Goal: Navigation & Orientation: Find specific page/section

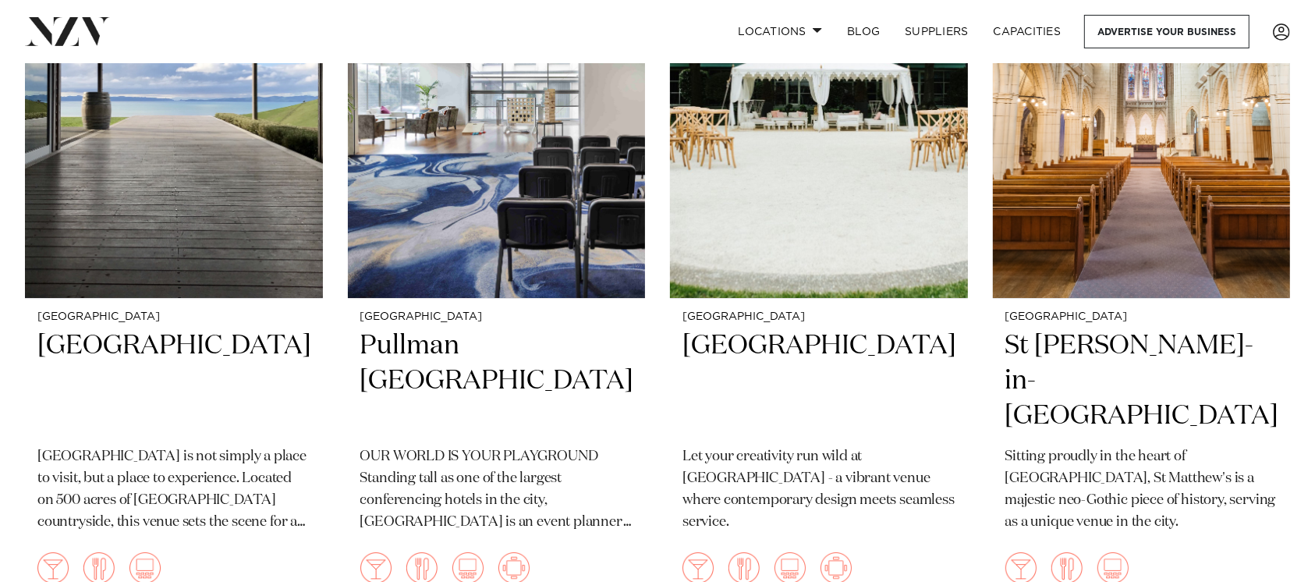
scroll to position [5645, 0]
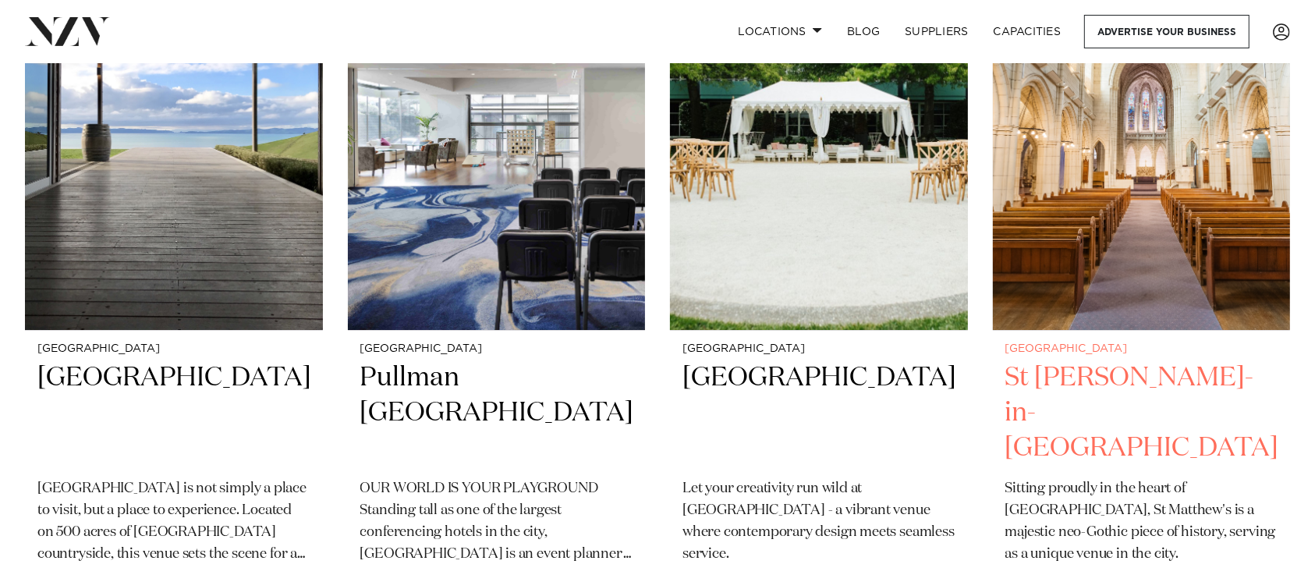
click at [1123, 384] on h2 "St [PERSON_NAME]-in-[GEOGRAPHIC_DATA]" at bounding box center [1141, 412] width 273 height 105
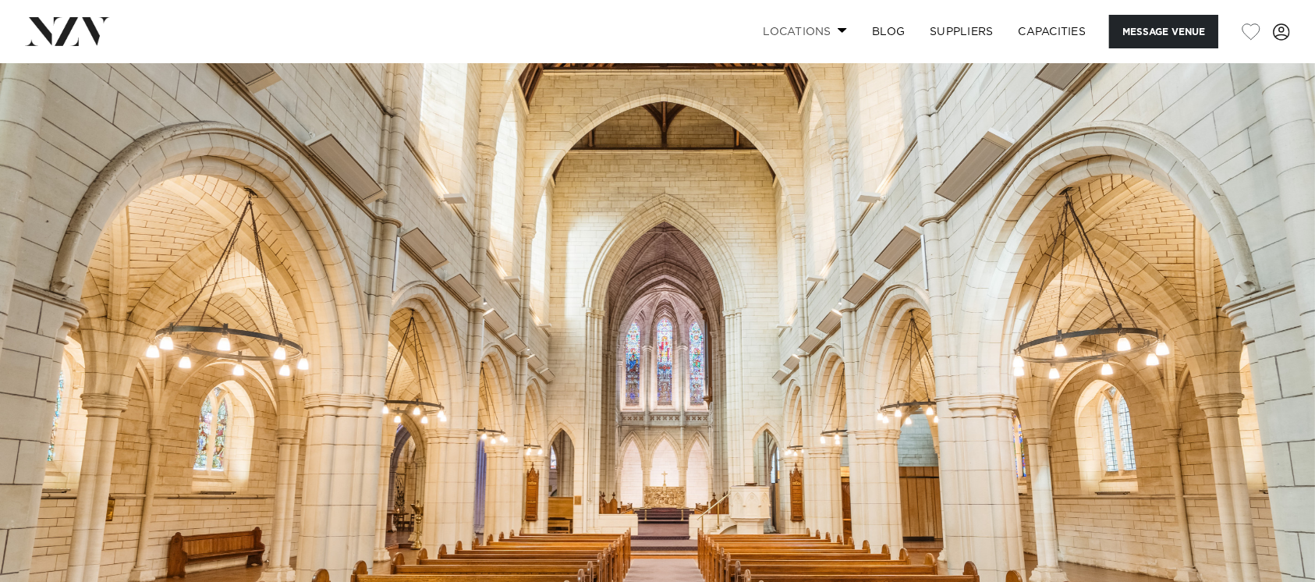
click at [847, 29] on link "Locations" at bounding box center [804, 32] width 109 height 34
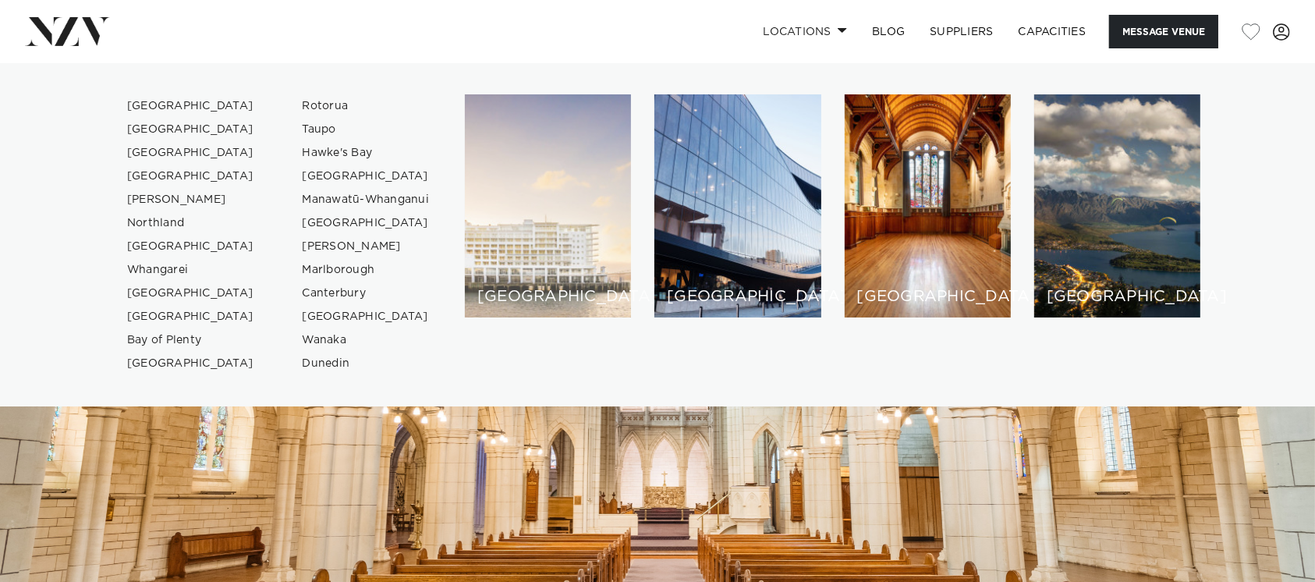
click at [518, 219] on div "[GEOGRAPHIC_DATA]" at bounding box center [548, 205] width 166 height 223
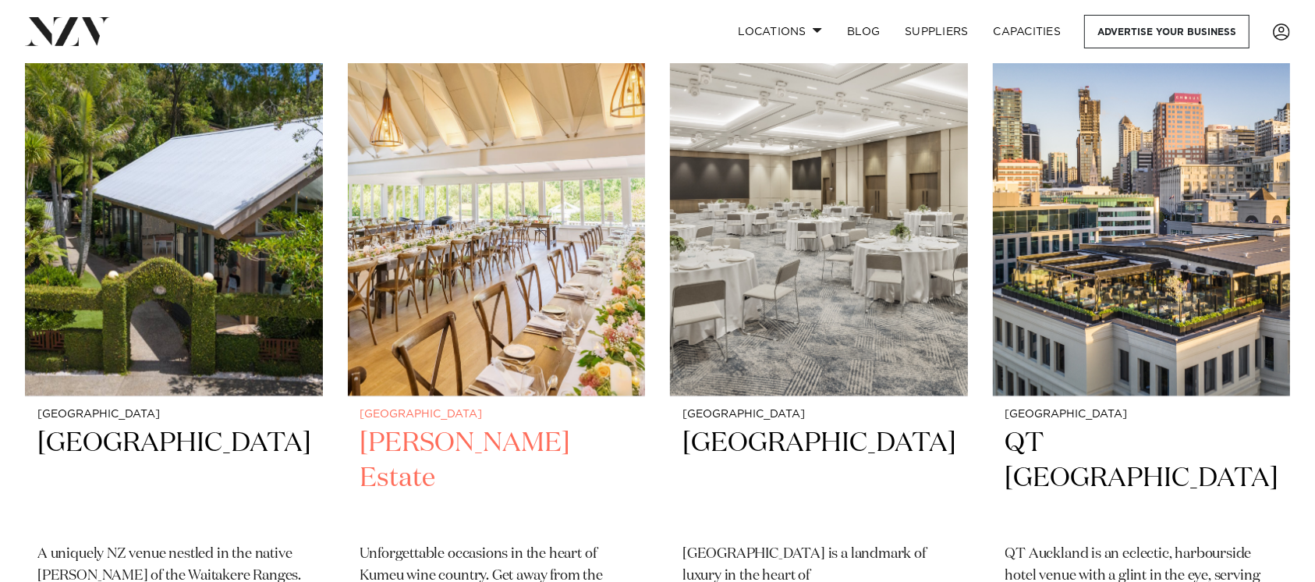
scroll to position [3743, 0]
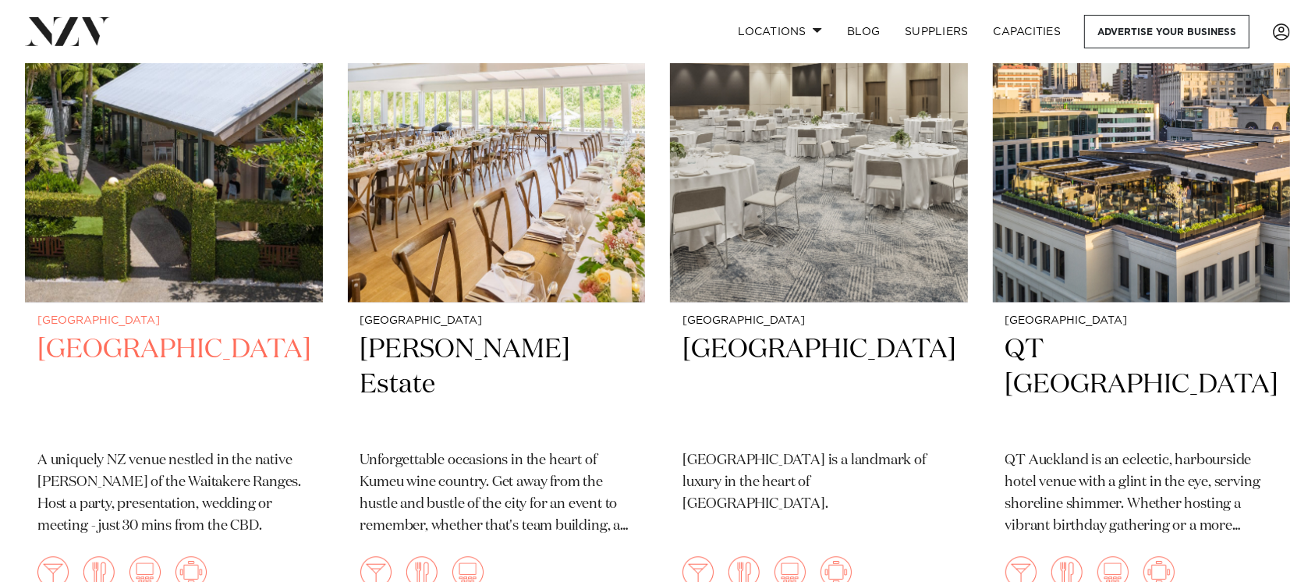
click at [111, 332] on h2 "[GEOGRAPHIC_DATA]" at bounding box center [173, 384] width 273 height 105
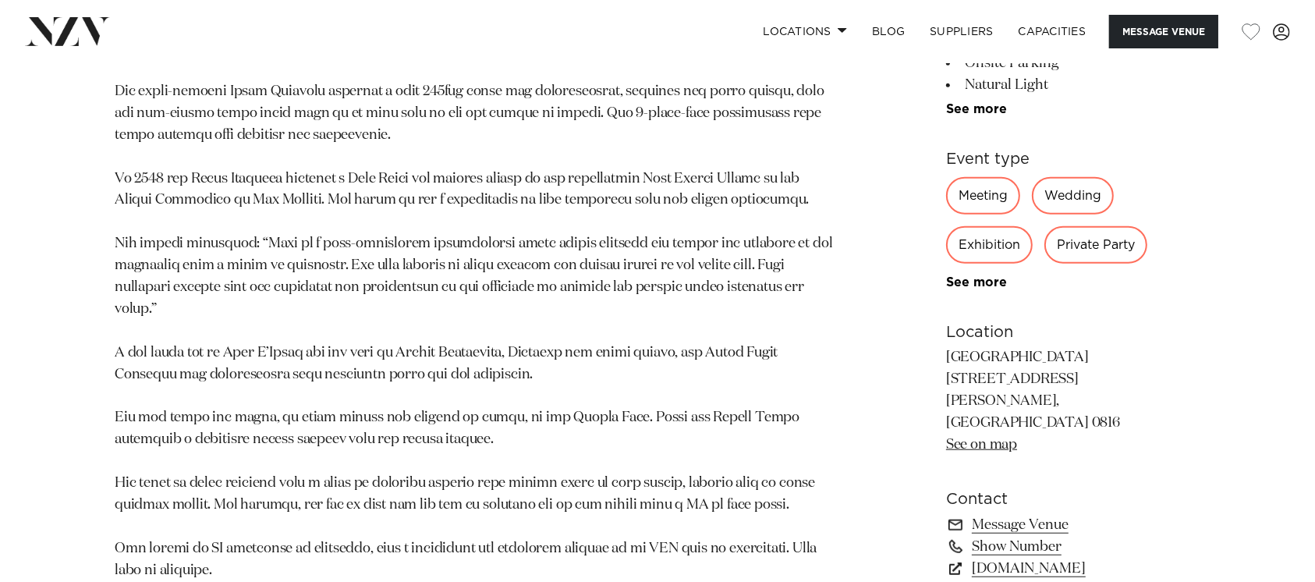
scroll to position [727, 0]
